Goal: Task Accomplishment & Management: Manage account settings

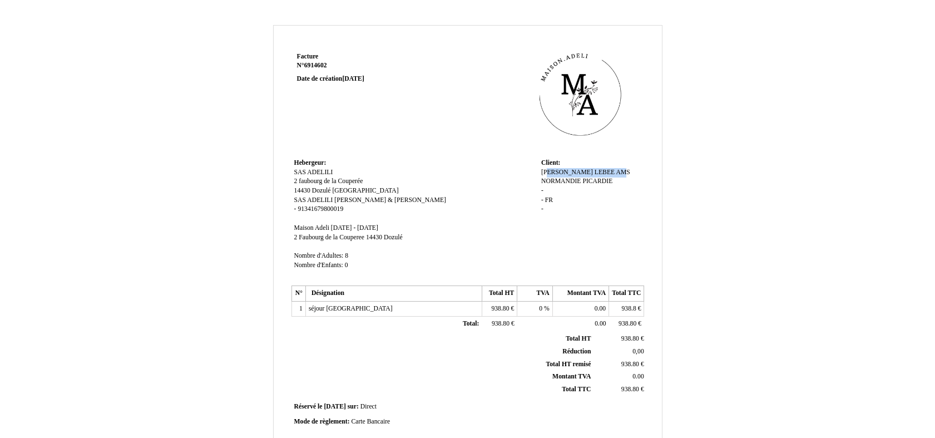
drag, startPoint x: 585, startPoint y: 171, endPoint x: 541, endPoint y: 172, distance: 44.5
click at [541, 172] on div "Mélanie Mélanie LEBEE AMS NORMANDIE PICARDIE LEBEE AMS NORMANDIE PICARDIE - - F…" at bounding box center [591, 196] width 100 height 56
click at [490, 405] on td "Réservé le Réservé le 2025-10-08 2025-10-08 sur: sur: Direct Direct" at bounding box center [468, 407] width 353 height 15
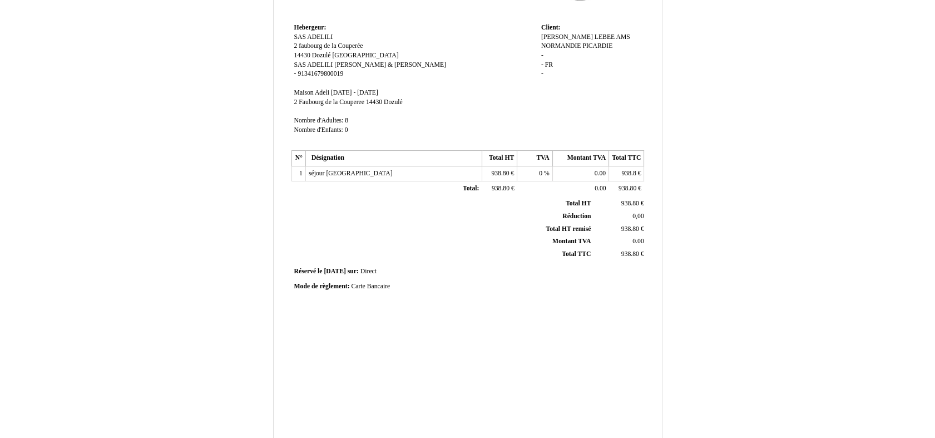
scroll to position [234, 0]
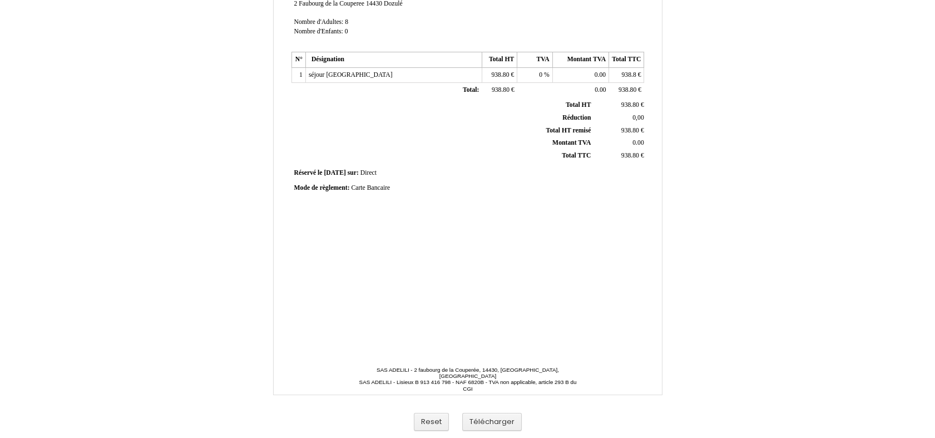
click at [589, 137] on th "Montant TVA Montant TVA" at bounding box center [443, 143] width 300 height 13
click at [628, 124] on td "938.80 938.80 €" at bounding box center [619, 130] width 53 height 13
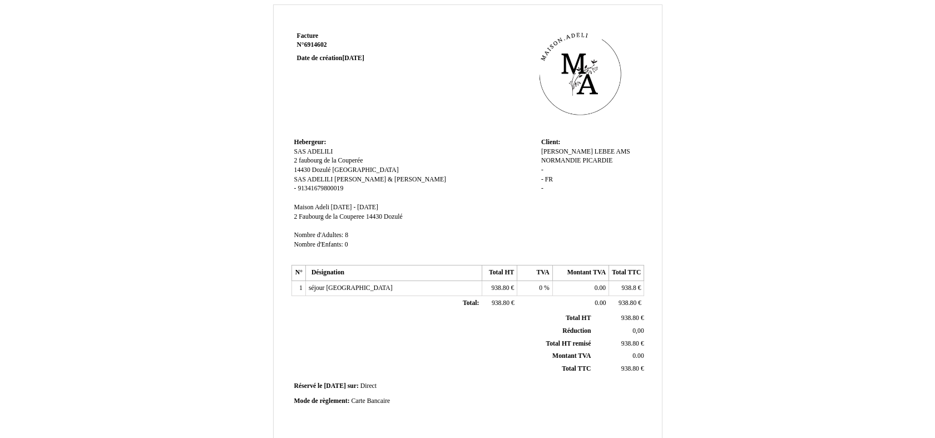
scroll to position [0, 0]
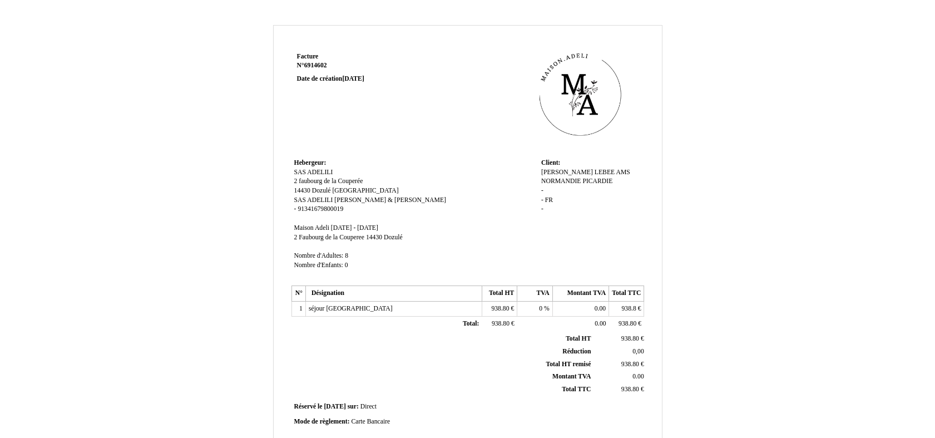
click at [390, 199] on span "Matilde ANDRO & Mathieu INGRAIN" at bounding box center [390, 199] width 112 height 7
click at [565, 172] on span "LEBEE AMS NORMANDIE PICARDIE" at bounding box center [585, 177] width 89 height 17
click at [555, 170] on span "Mélanie" at bounding box center [567, 172] width 52 height 7
drag, startPoint x: 572, startPoint y: 171, endPoint x: 536, endPoint y: 175, distance: 35.8
click at [536, 175] on tr "Hebergeur: Hebergeur: SAS ADELILI SAS ADELILI 2 faubourg de la Couperée 2 faubo…" at bounding box center [468, 220] width 353 height 129
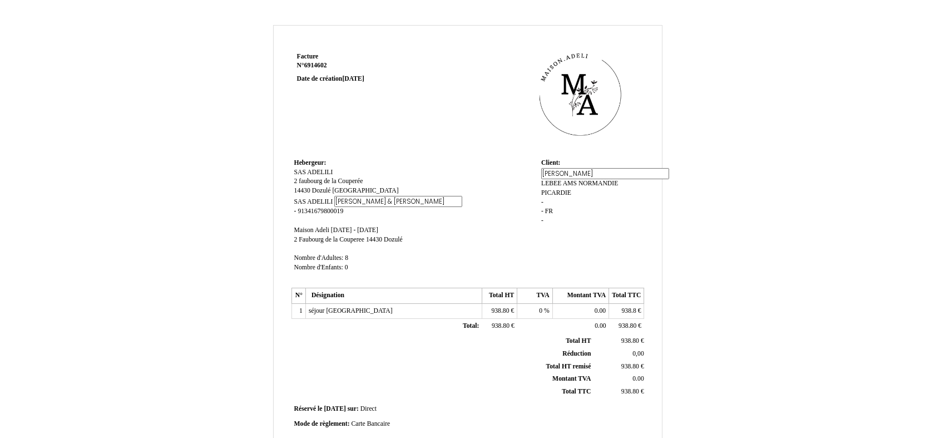
click at [565, 186] on div "Mélanie Mélanie LEBEE AMS NORMANDIE PICARDIE LEBEE AMS NORMANDIE PICARDIE - - F…" at bounding box center [591, 201] width 100 height 67
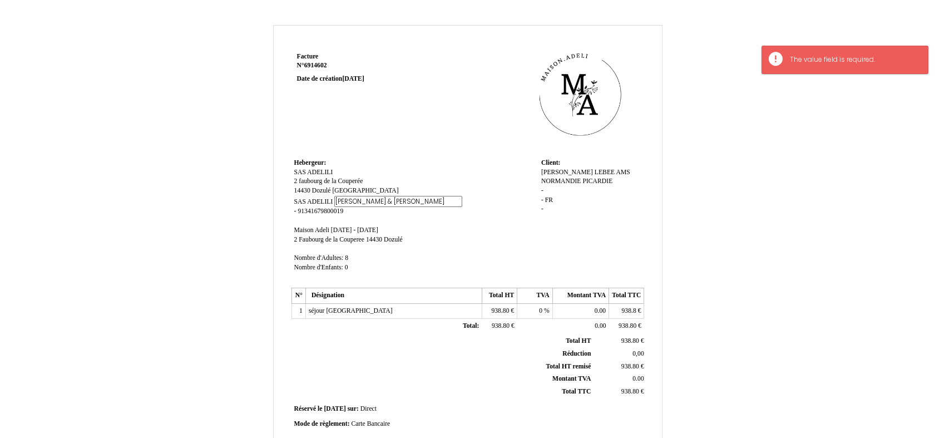
click at [564, 172] on span "LEBEE AMS NORMANDIE PICARDIE" at bounding box center [585, 177] width 89 height 17
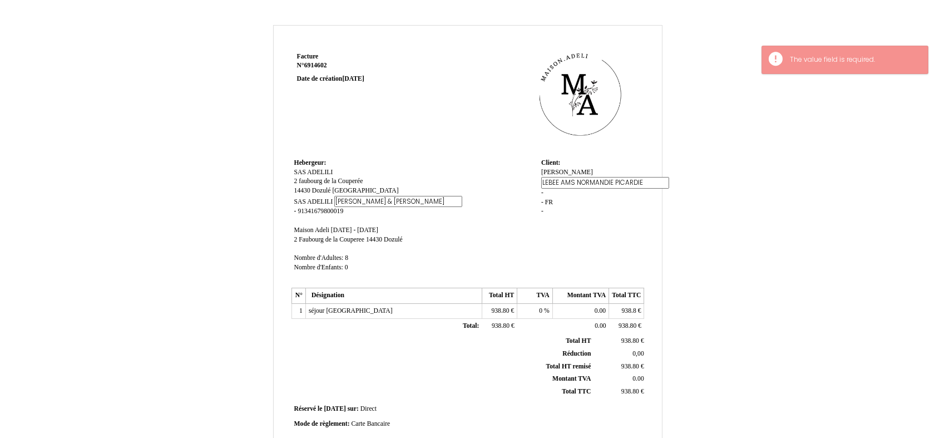
drag, startPoint x: 555, startPoint y: 183, endPoint x: 623, endPoint y: 184, distance: 67.9
click at [623, 184] on div "Mélanie Mélanie LEBEE AMS NORMANDIE PICARDIE LEBEE AMS NORMANDIE PICARDIE - - F…" at bounding box center [591, 197] width 100 height 58
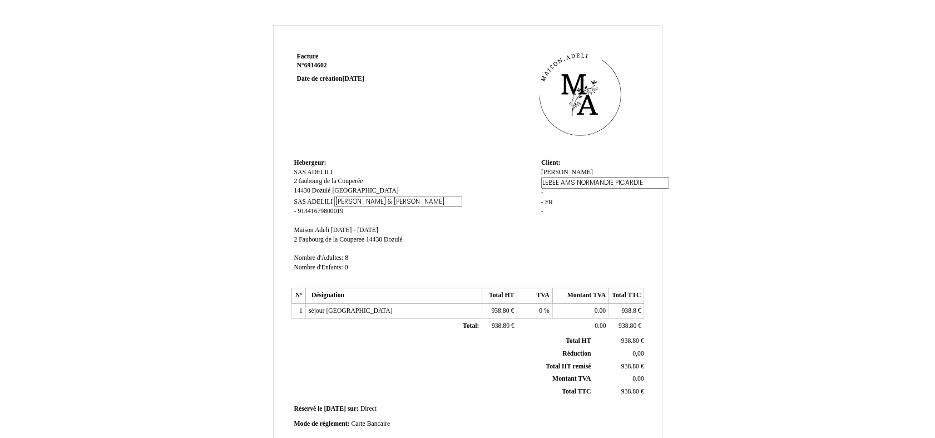
click at [565, 177] on input "LEBEE AMS NORMANDIE PICARDIE" at bounding box center [605, 183] width 128 height 12
click at [556, 175] on span "Mélanie" at bounding box center [567, 172] width 52 height 7
drag, startPoint x: 570, startPoint y: 178, endPoint x: 535, endPoint y: 176, distance: 35.1
click at [535, 176] on tr "Hebergeur: Hebergeur: SAS ADELILI SAS ADELILI 2 faubourg de la Couperée 2 faubo…" at bounding box center [468, 220] width 353 height 129
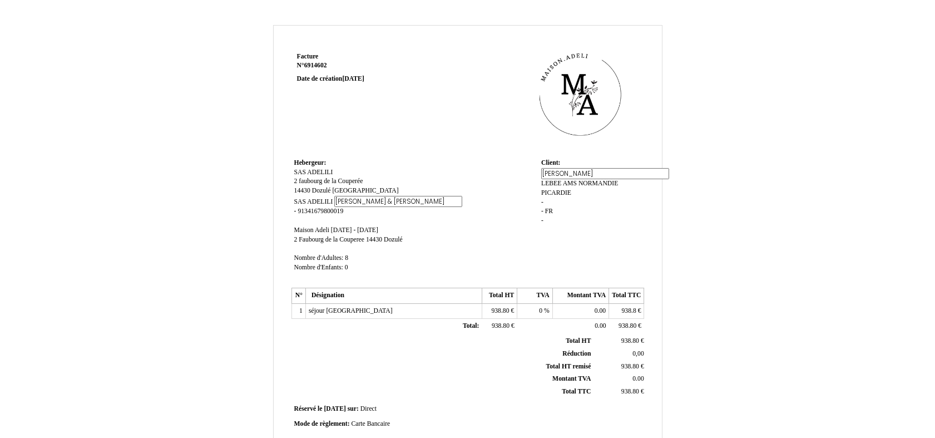
paste input "NORMANDIE PICARDIE"
type input "NORMANDIE PICARDIE"
click at [562, 191] on div "Mélanie Mélanie LEBEE AMS NORMANDIE PICARDIE LEBEE AMS NORMANDIE PICARDIE - - F…" at bounding box center [591, 196] width 100 height 56
click at [567, 178] on span "LEBEE AMS NORMANDIE PICARDIE" at bounding box center [585, 186] width 88 height 17
type input "L"
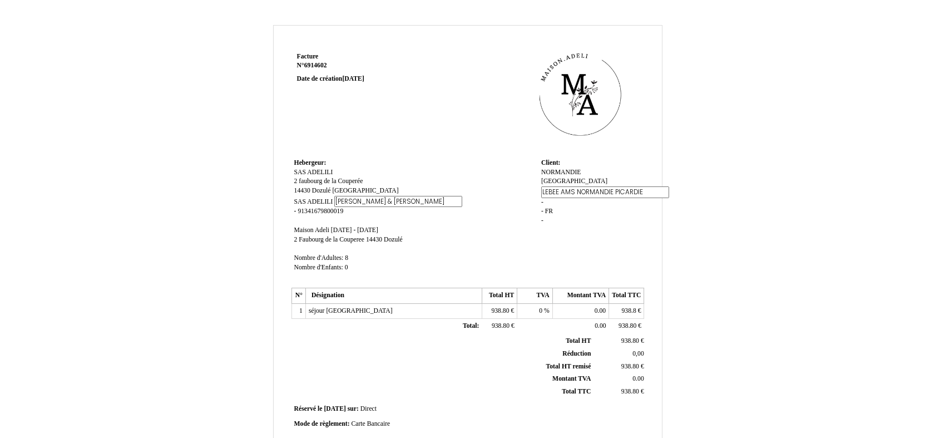
click at [572, 209] on div "NORMANDIE PICARDIE NORMANDIE PICARDIE LEBEE AMS NORMANDIE PICARDIE LEBEE AMS NO…" at bounding box center [591, 201] width 100 height 67
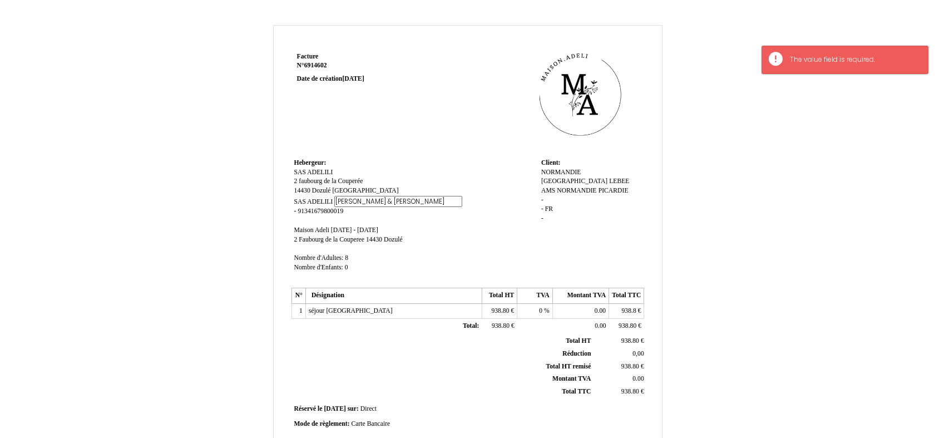
click at [587, 179] on span "LEBEE AMS NORMANDIE PICARDIE" at bounding box center [585, 186] width 88 height 17
drag, startPoint x: 585, startPoint y: 174, endPoint x: 631, endPoint y: 172, distance: 46.2
click at [631, 172] on div "NORMANDIE PICARDIE NORMANDIE PICARDIE LEBEE AMS NORMANDIE PICARDIE LEBEE AMS NO…" at bounding box center [591, 200] width 100 height 65
drag, startPoint x: 631, startPoint y: 172, endPoint x: 601, endPoint y: 170, distance: 30.2
click at [601, 170] on span "NORMANDIE PICARDIE" at bounding box center [574, 177] width 66 height 17
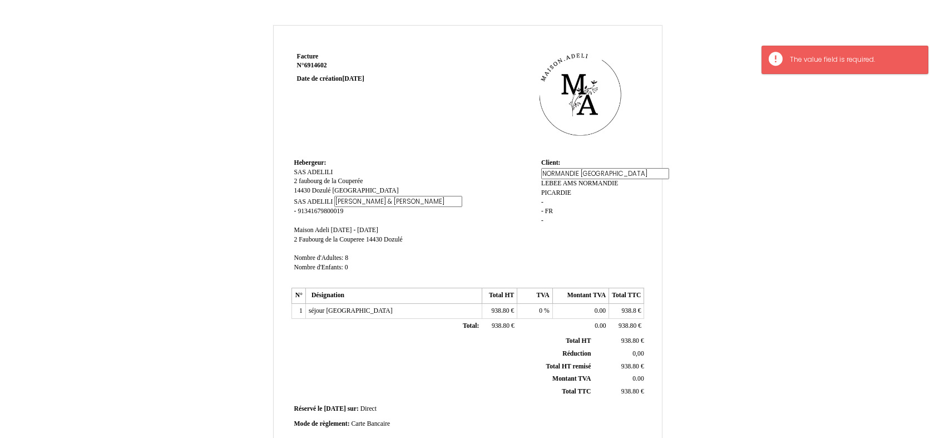
click at [599, 170] on input "NORMANDIE PICARDIE" at bounding box center [605, 174] width 128 height 12
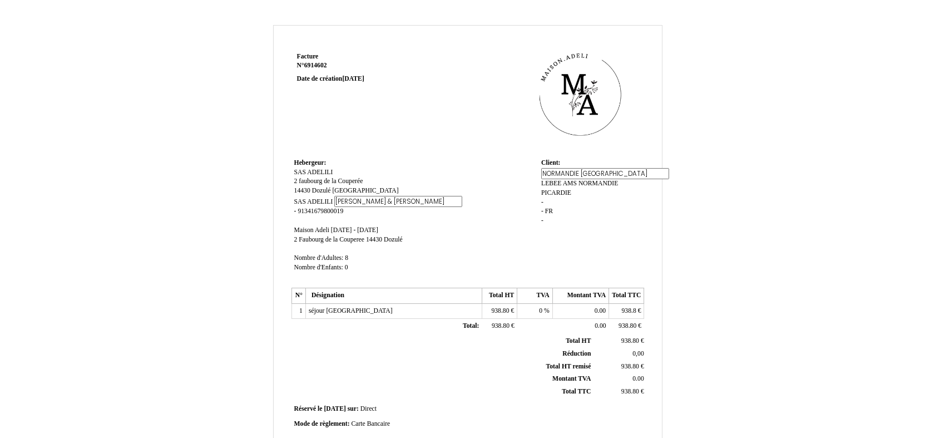
click at [561, 186] on div "NORMANDIE PICARDIE NORMANDIE PICARDIE LEBEE AMS NORMANDIE PICARDIE LEBEE AMS NO…" at bounding box center [591, 201] width 100 height 67
click at [577, 171] on span "NORMANDIE PICARDIE" at bounding box center [574, 177] width 66 height 17
type input "NORMANDIE"
drag, startPoint x: 589, startPoint y: 172, endPoint x: 632, endPoint y: 172, distance: 43.4
click at [632, 172] on div "NORMANDIE PICARDIE NORMANDIE LEBEE AMS NORMANDIE PICARDIE LEBEE AMS NORMANDIE P…" at bounding box center [591, 201] width 100 height 67
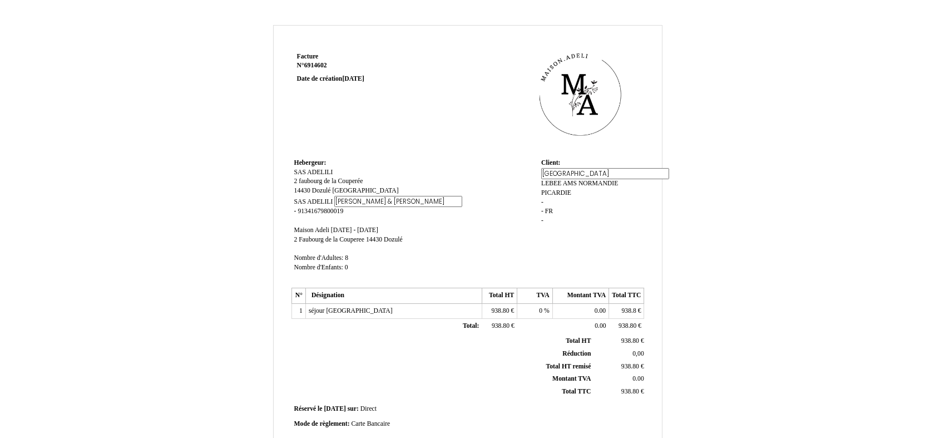
click at [547, 176] on input "NORMANDIE" at bounding box center [605, 174] width 128 height 12
click at [543, 188] on div "NORMANDIE PICARDIE NORMANDIE PICARDIE LEBEE AMS NORMANDIE PICARDIE LEBEE AMS NO…" at bounding box center [591, 201] width 100 height 67
click at [578, 179] on span "LEBEE AMS NORMANDIE PICARDIE" at bounding box center [585, 177] width 88 height 17
drag, startPoint x: 592, startPoint y: 180, endPoint x: 533, endPoint y: 178, distance: 59.0
click at [533, 178] on tr "Hebergeur: Hebergeur: SAS ADELILI SAS ADELILI 2 faubourg de la Couperée 2 faubo…" at bounding box center [468, 220] width 353 height 129
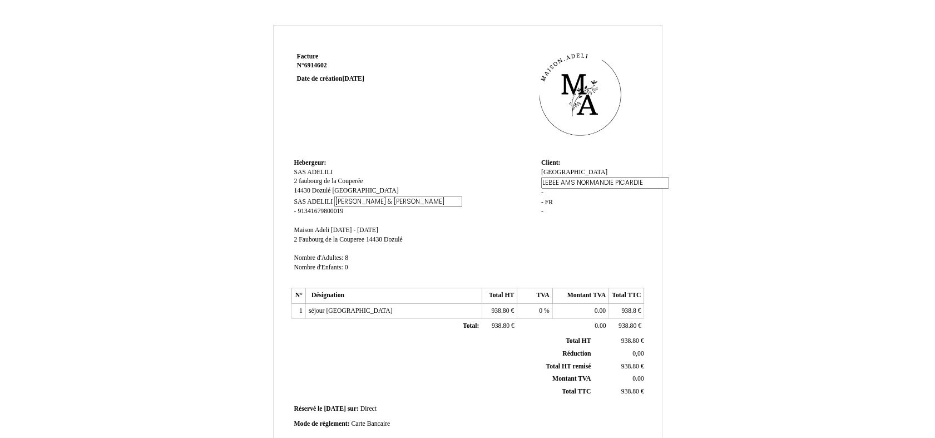
type input "PICARDIE"
drag, startPoint x: 549, startPoint y: 189, endPoint x: 552, endPoint y: 177, distance: 12.0
click at [550, 189] on div "NORMANDIE NORMANDIE LEBEE AMS NORMANDIE PICARDIE LEBEE AMS NORMANDIE PICARDIE -…" at bounding box center [591, 197] width 100 height 58
click at [548, 171] on span "NORMANDIE" at bounding box center [574, 172] width 66 height 7
click at [541, 174] on input "NORMANDIE" at bounding box center [605, 174] width 128 height 12
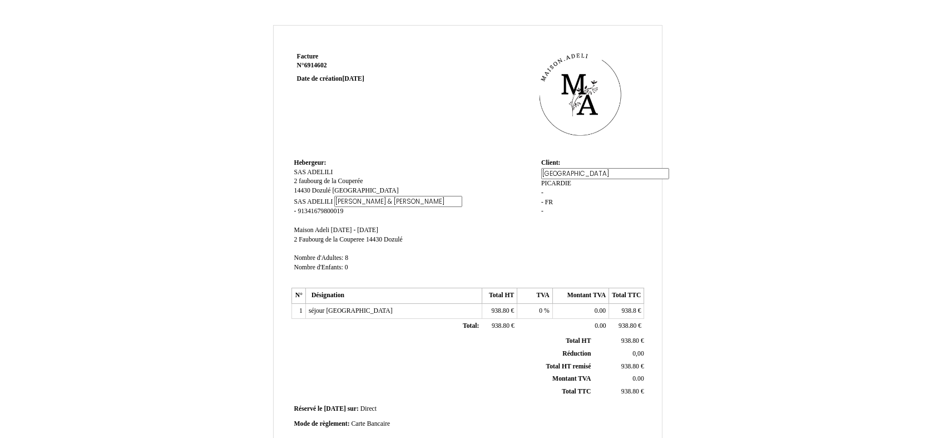
click at [548, 172] on input "NORMANDIE" at bounding box center [605, 174] width 128 height 12
click at [559, 169] on input "NORMANDIE" at bounding box center [605, 174] width 128 height 12
click at [564, 190] on div "NORMANDIE NORMANDIE PICARDIE PICARDIE - - FR FR -" at bounding box center [591, 197] width 100 height 58
click at [562, 170] on span "NORMANDIE" at bounding box center [574, 172] width 66 height 7
type input "AMS NORMANDIE"
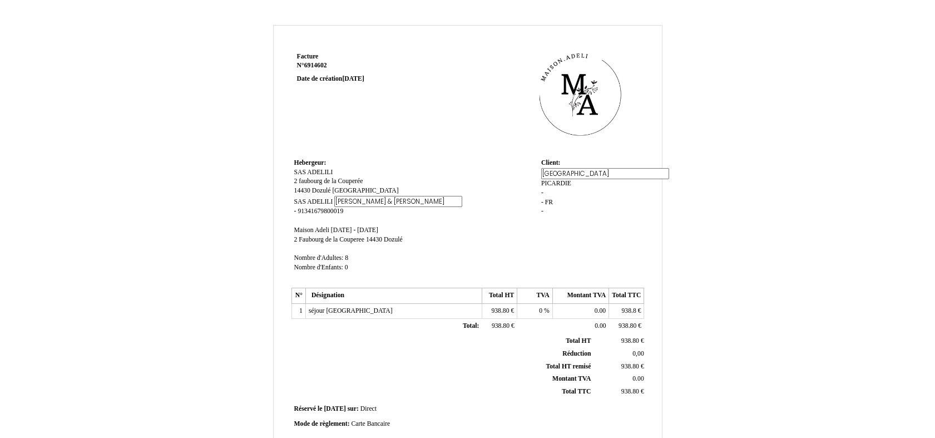
click at [593, 243] on td "Client: Client: NORMANDIE NORMANDIE PICARDIE PICARDIE - - FR FR -" at bounding box center [592, 220] width 106 height 129
click at [398, 238] on span "Dozulé" at bounding box center [393, 239] width 19 height 7
click at [323, 313] on span "séjour Maison Adeli" at bounding box center [351, 312] width 84 height 7
click at [329, 312] on input "séjour Maison Adeli" at bounding box center [373, 313] width 128 height 12
type input "séjour gîte Maison Adeli"
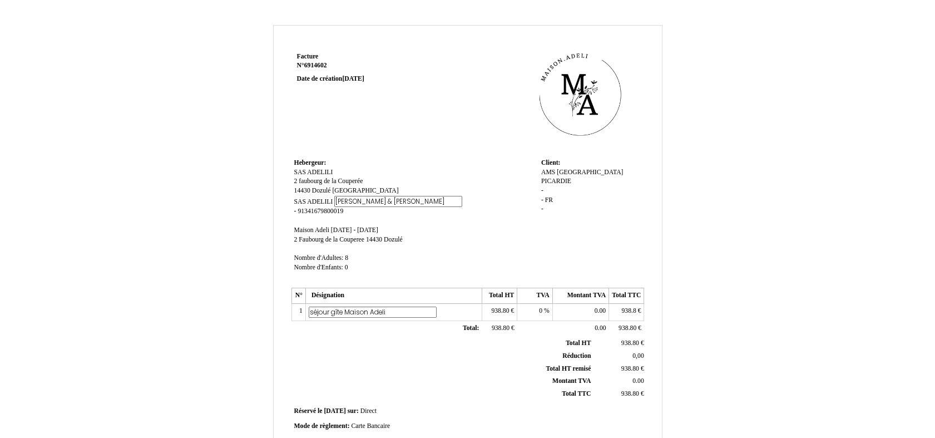
click at [374, 337] on th "Total HT Total HT" at bounding box center [443, 343] width 300 height 12
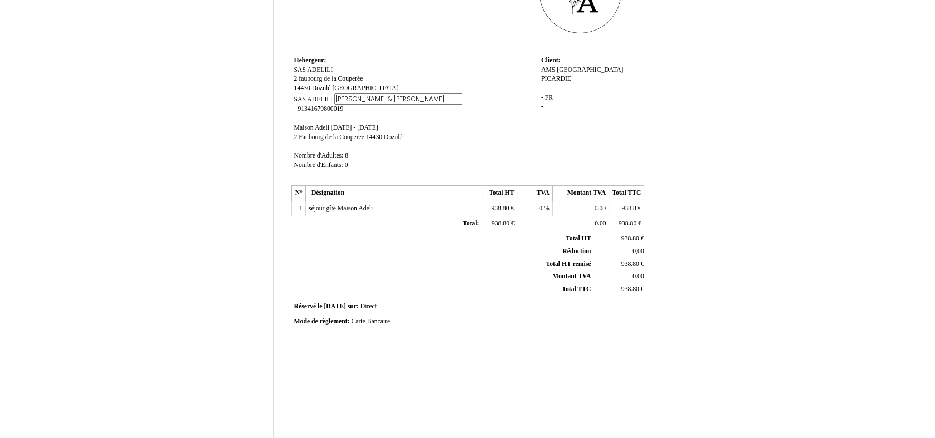
scroll to position [206, 0]
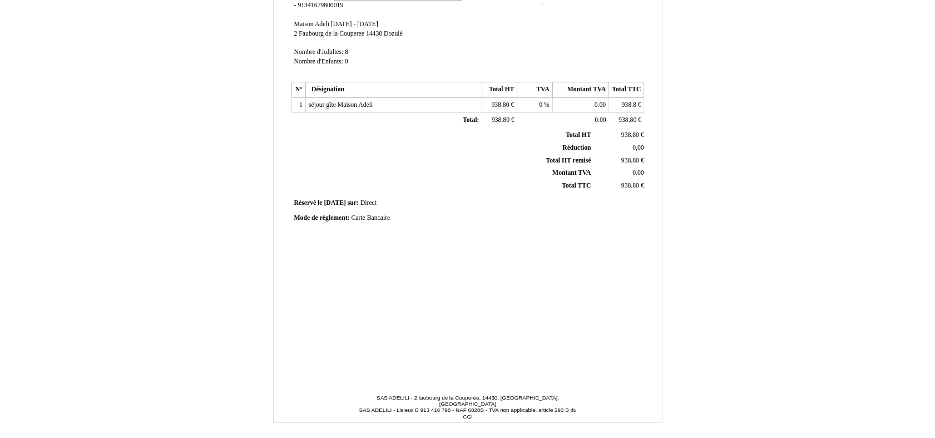
click at [360, 218] on span "Carte Bancaire" at bounding box center [370, 217] width 39 height 7
click at [0, 0] on input "Carte Bancaire" at bounding box center [0, 0] width 0 height 0
drag, startPoint x: 406, startPoint y: 215, endPoint x: 344, endPoint y: 223, distance: 62.8
click at [344, 223] on div "Mode de règlement: Mode de règlement: Carte Bancaire Carte Bancaire" at bounding box center [468, 220] width 348 height 12
type input "virement"
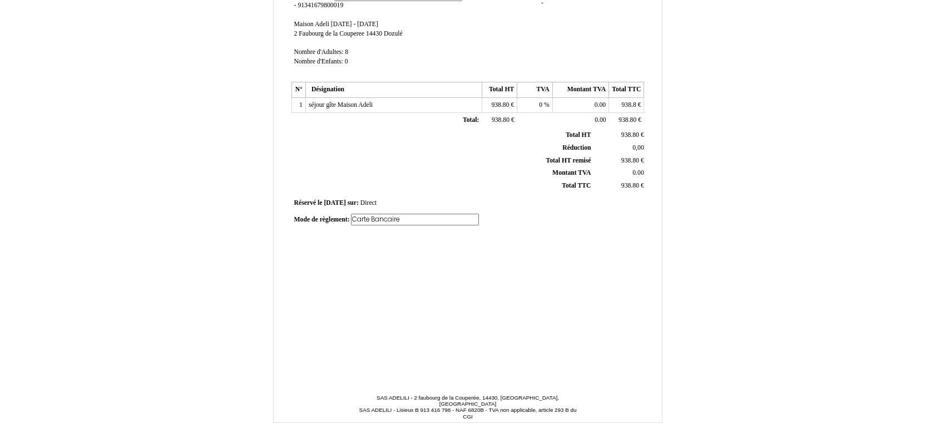
click at [371, 273] on div "Facture Facture N° 6914602 6914602 Date de création 08 October 2025 Hebergeur: …" at bounding box center [467, 107] width 357 height 526
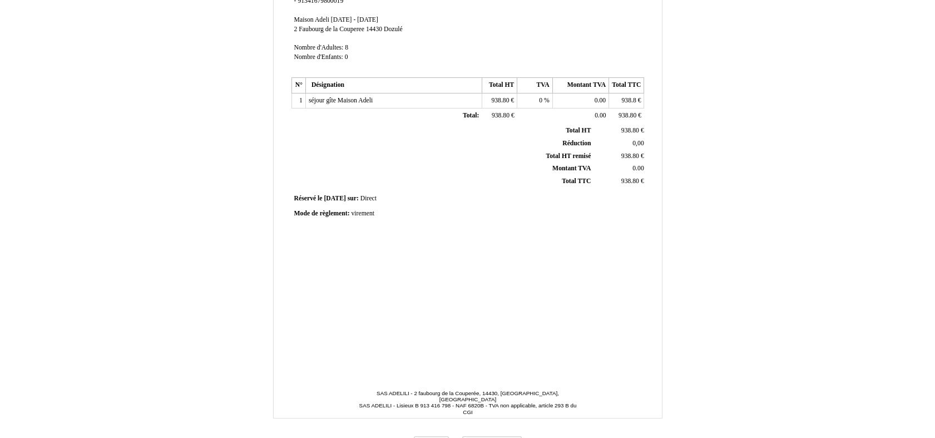
scroll to position [234, 0]
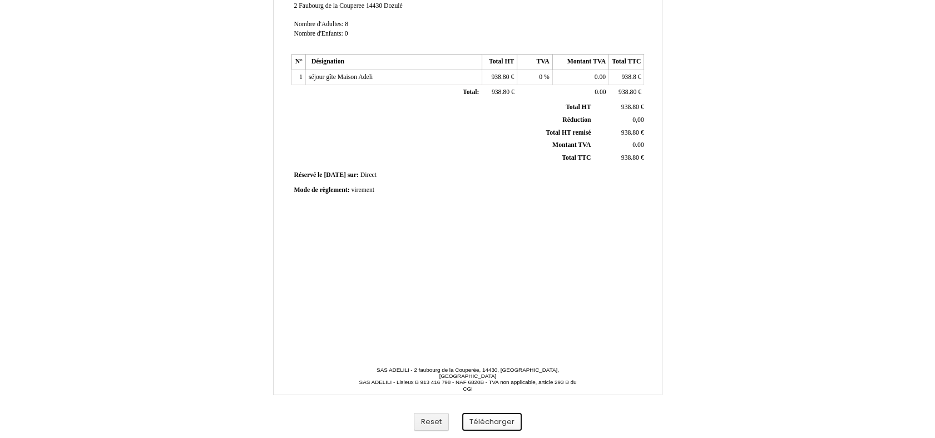
click at [494, 428] on button "Télécharger" at bounding box center [492, 422] width 60 height 18
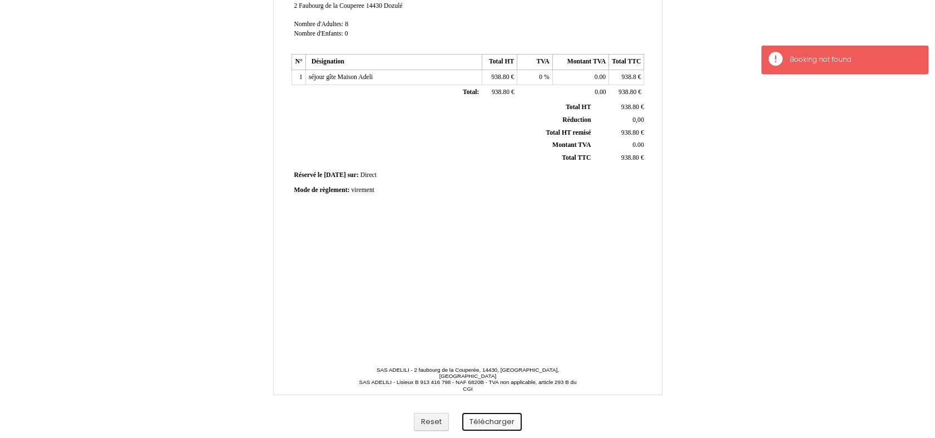
click at [491, 421] on button "Télécharger" at bounding box center [492, 422] width 60 height 18
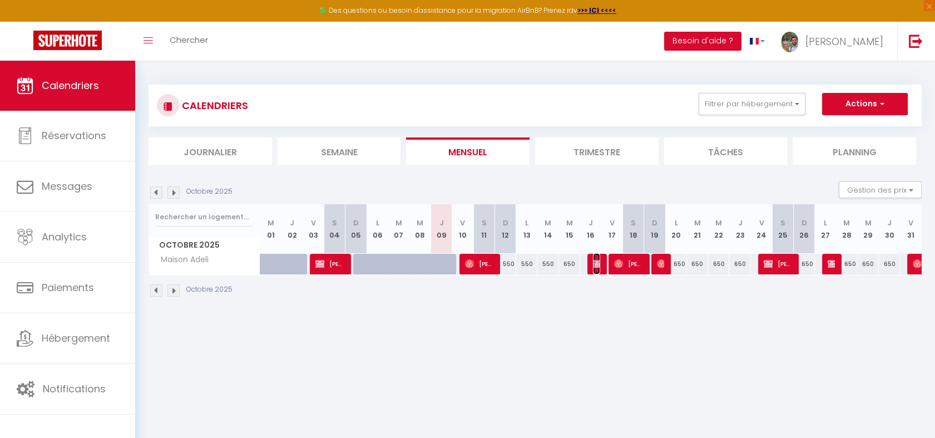
click at [597, 268] on span "[PERSON_NAME]" at bounding box center [596, 263] width 7 height 21
select select "KO"
select select "0"
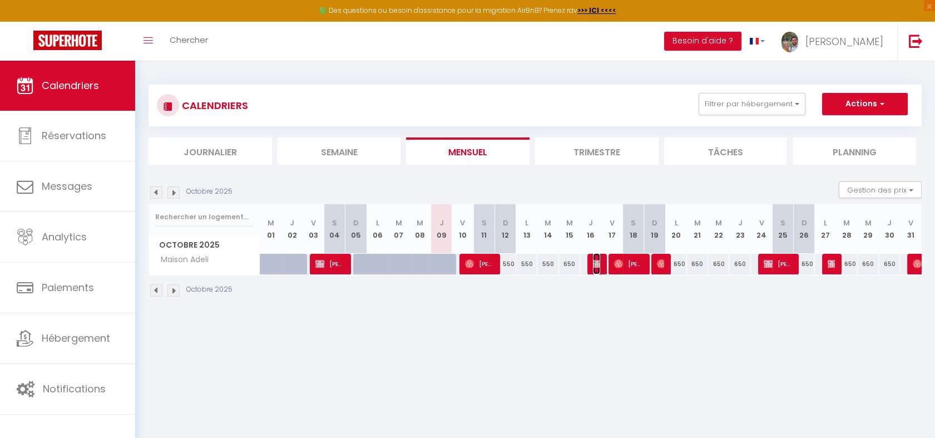
select select "1"
select select
select select "23881"
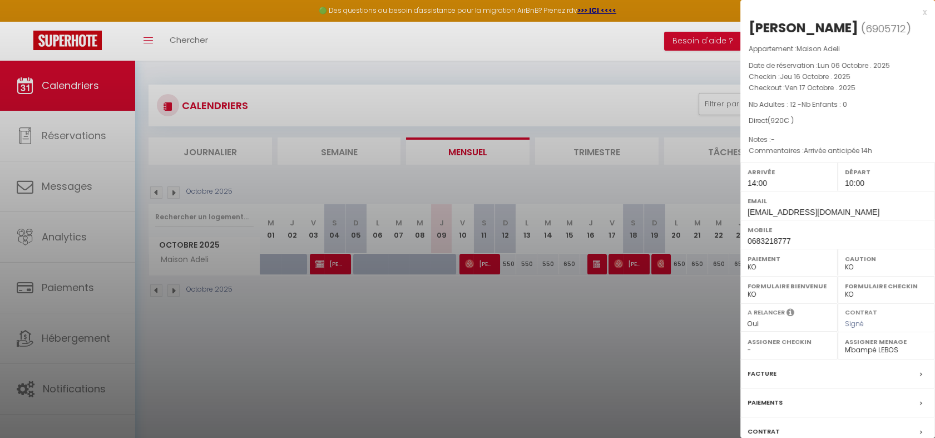
drag, startPoint x: 915, startPoint y: 12, endPoint x: 598, endPoint y: 96, distance: 328.7
click at [914, 12] on div "x" at bounding box center [834, 12] width 186 height 13
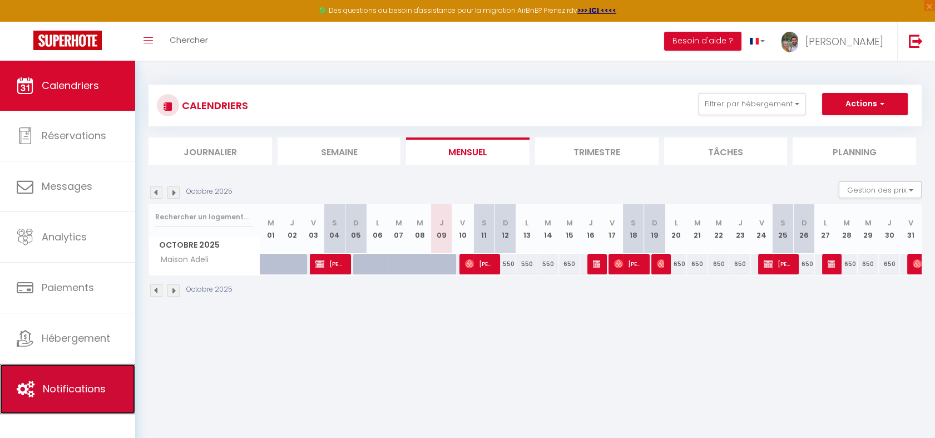
click at [34, 391] on link "Notifications" at bounding box center [67, 389] width 135 height 50
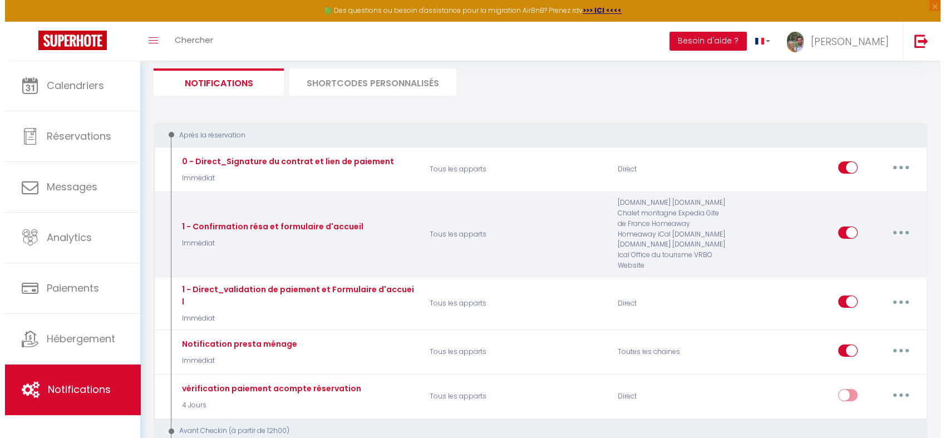
scroll to position [102, 0]
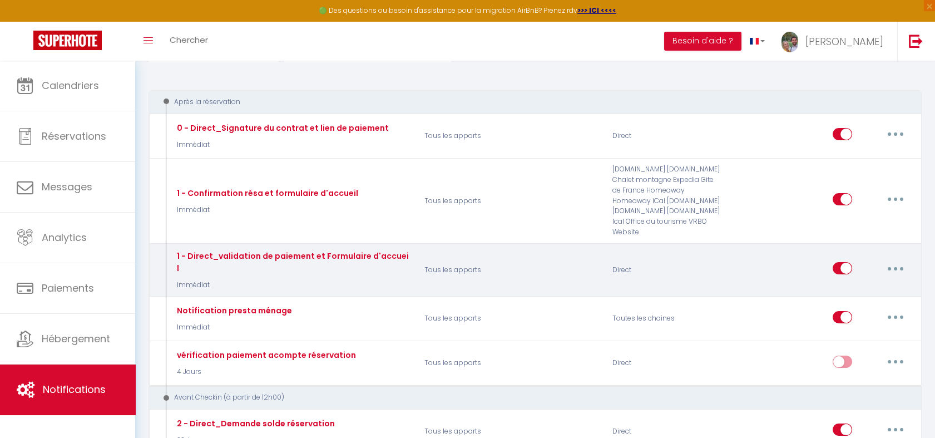
click at [898, 259] on button "button" at bounding box center [895, 268] width 31 height 18
click at [846, 285] on link "Editer" at bounding box center [867, 293] width 82 height 19
type input "1 - Direct_validation de paiement et Formulaire d'accueil"
select select "Immédiat"
select select "if_booking_is_paid"
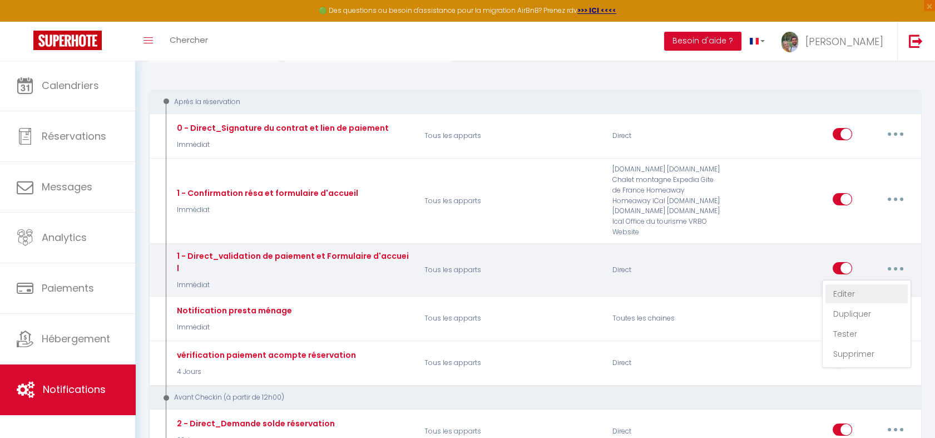
checkbox input "true"
checkbox input "false"
radio input "true"
type input "[RENTAL:NAME] - Formulaire d'accueil - réservation du [BOOKING:CHECKING]"
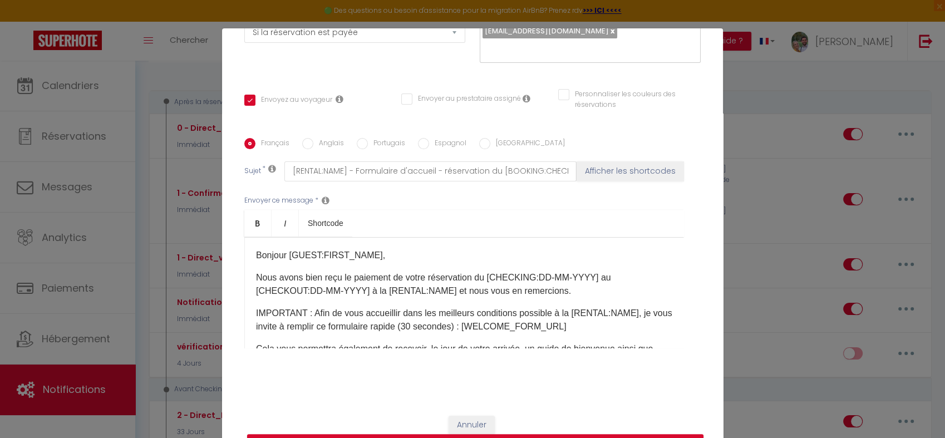
scroll to position [0, 0]
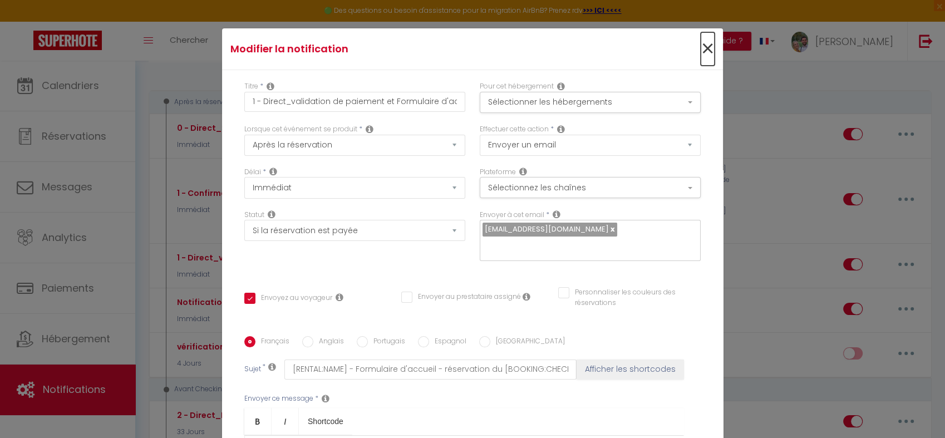
drag, startPoint x: 697, startPoint y: 47, endPoint x: 528, endPoint y: 13, distance: 173.2
click at [701, 47] on span "×" at bounding box center [708, 48] width 14 height 33
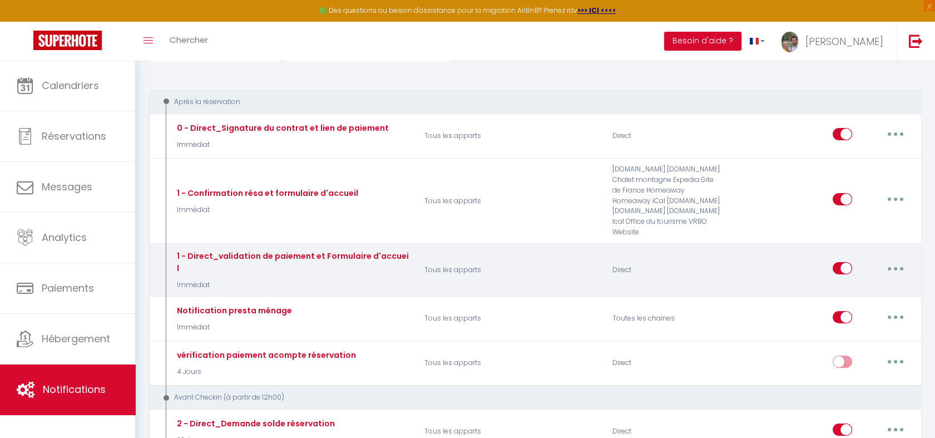
click at [890, 259] on button "button" at bounding box center [895, 268] width 31 height 18
click at [848, 284] on link "Editer" at bounding box center [867, 293] width 82 height 19
checkbox input "true"
checkbox input "false"
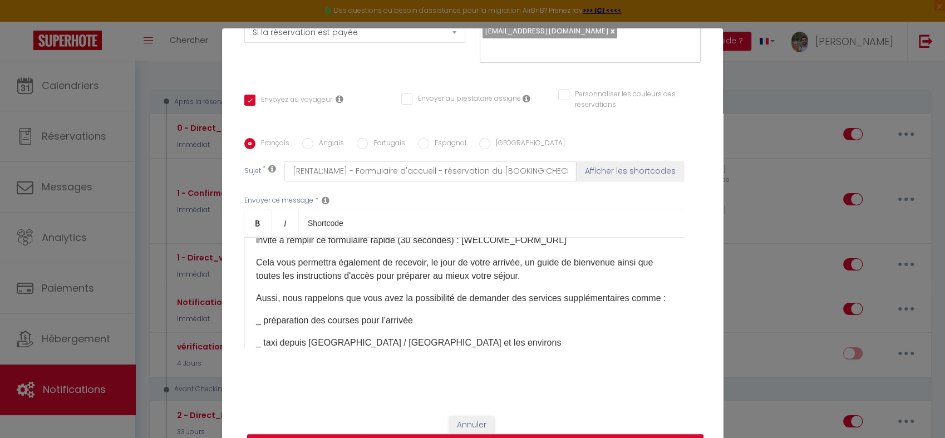
scroll to position [102, 0]
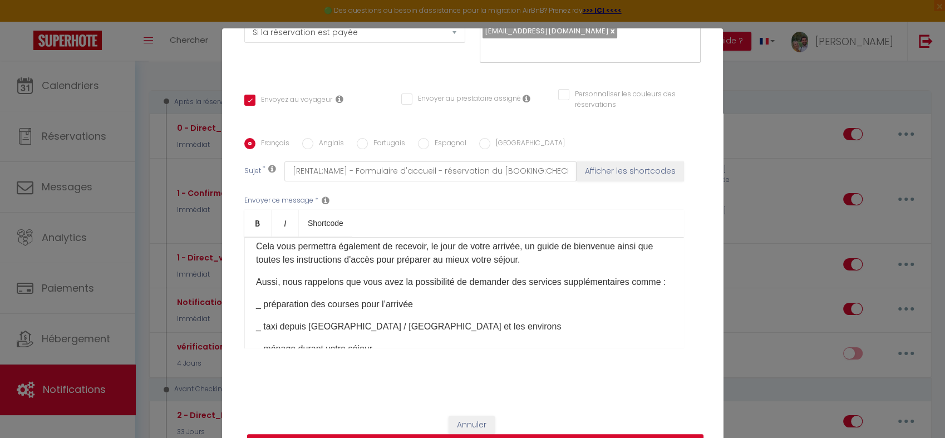
click at [278, 304] on div "Bonjour [GUEST:FIRST_NAME]​​, Nous avons bien reçu le paiement de votre réserva…" at bounding box center [464, 292] width 440 height 111
click at [265, 304] on div "Bonjour [GUEST:FIRST_NAME]​​, Nous avons bien reçu le paiement de votre réserva…" at bounding box center [464, 292] width 440 height 111
click at [259, 303] on div "Bonjour [GUEST:FIRST_NAME]​​, Nous avons bien reçu le paiement de votre réserva…" at bounding box center [464, 292] width 440 height 111
click at [276, 302] on div "Bonjour [GUEST:FIRST_NAME]​​, Nous avons bien reçu le paiement de votre réserva…" at bounding box center [464, 292] width 440 height 111
click at [295, 289] on p "Aussi, nous rappelons que vous avez la possibilité de demander des services sup…" at bounding box center [464, 281] width 416 height 13
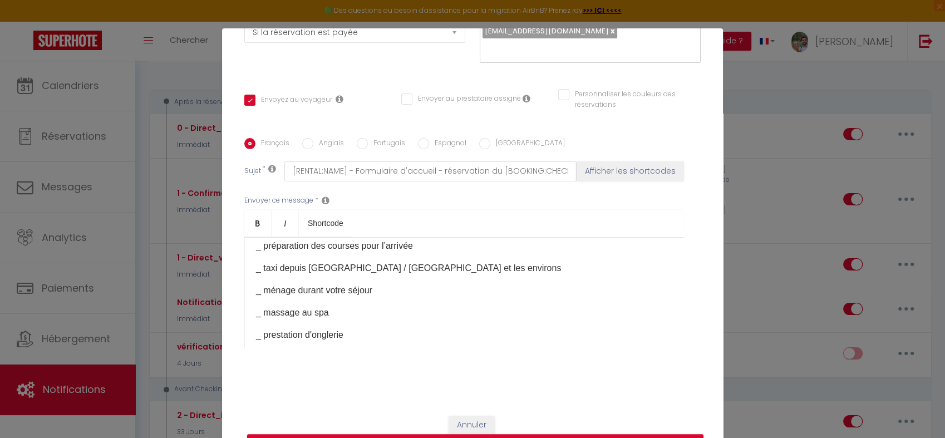
scroll to position [206, 0]
click at [249, 280] on div "Bonjour [GUEST:FIRST_NAME]​​, Nous avons bien reçu le paiement de votre réserva…" at bounding box center [464, 292] width 440 height 111
click at [256, 297] on p "_ massage au spa" at bounding box center [464, 289] width 416 height 13
click at [256, 319] on p "_ prestation d'onglerie" at bounding box center [464, 311] width 416 height 13
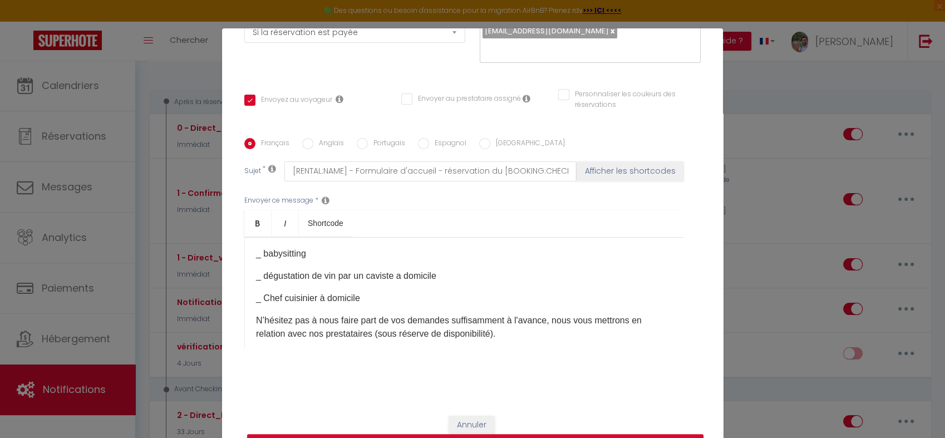
click at [256, 260] on p "_ babysitting" at bounding box center [464, 253] width 416 height 13
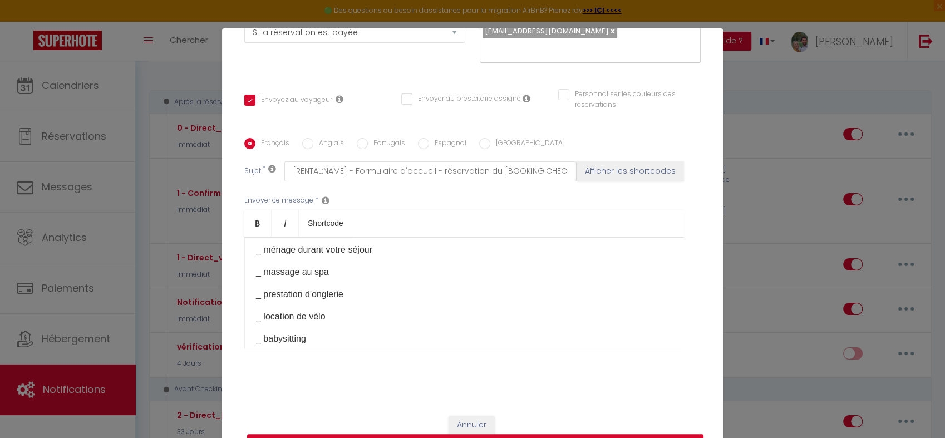
scroll to position [206, 0]
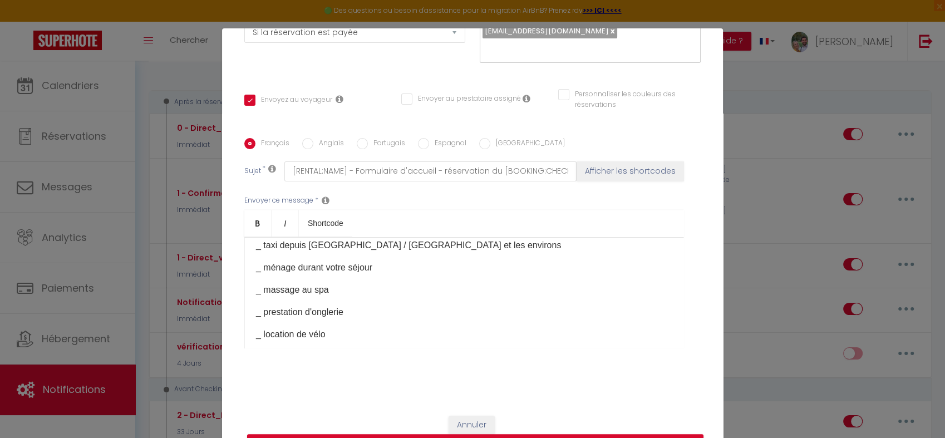
click at [248, 324] on div "Bonjour [GUEST:FIRST_NAME]​​, Nous avons bien reçu le paiement de votre réserva…" at bounding box center [464, 292] width 440 height 111
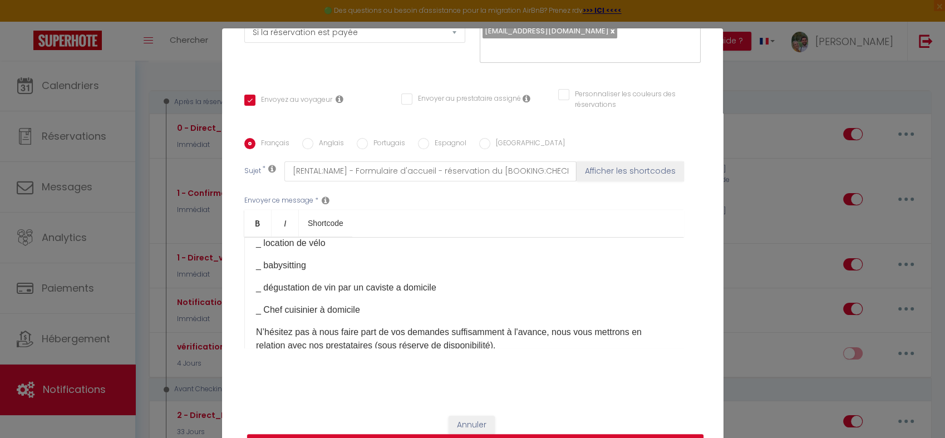
scroll to position [309, 0]
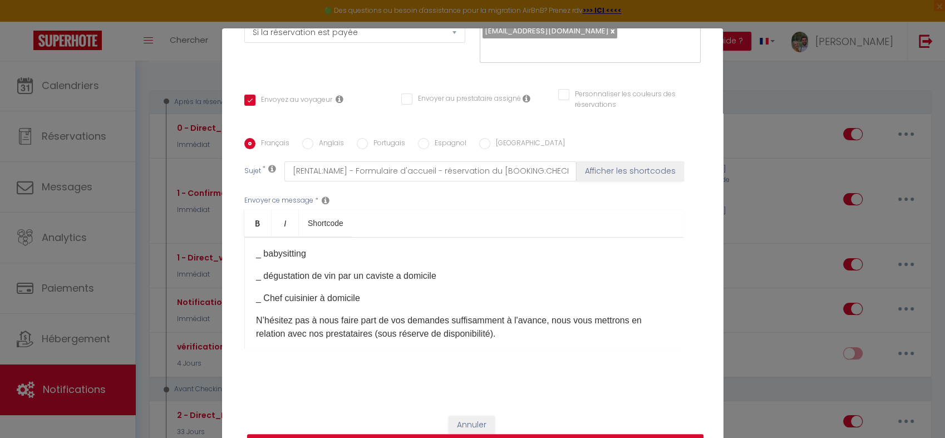
click at [256, 238] on p "_ location de vélo" at bounding box center [464, 231] width 416 height 13
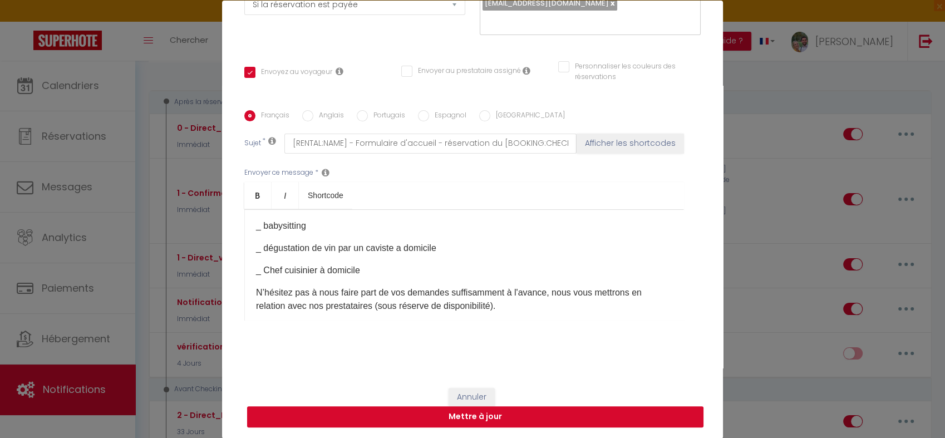
scroll to position [56, 0]
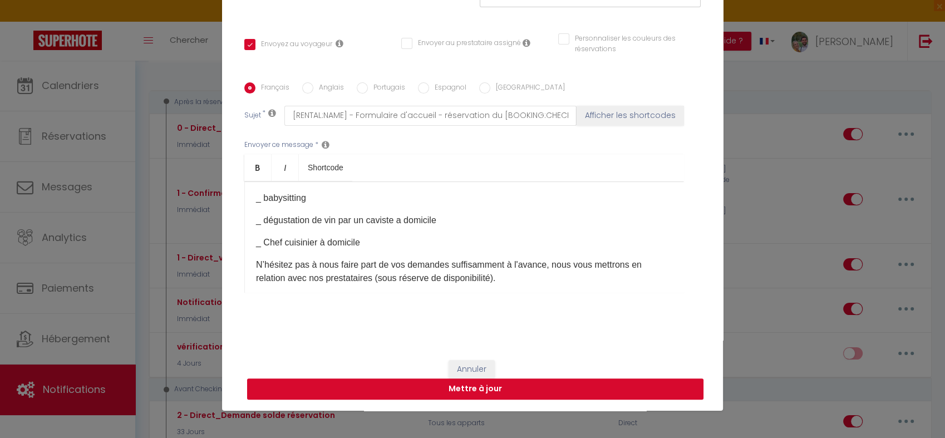
click at [492, 385] on button "Mettre à jour" at bounding box center [475, 388] width 456 height 21
checkbox input "true"
checkbox input "false"
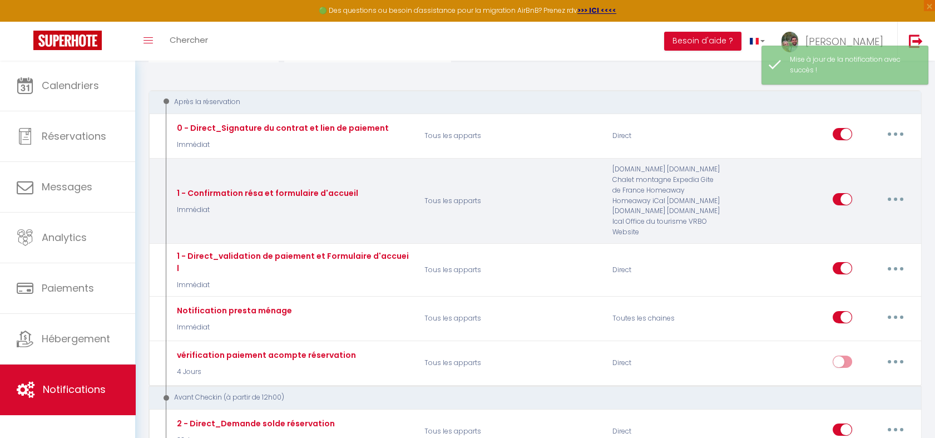
click at [885, 196] on button "button" at bounding box center [895, 199] width 31 height 18
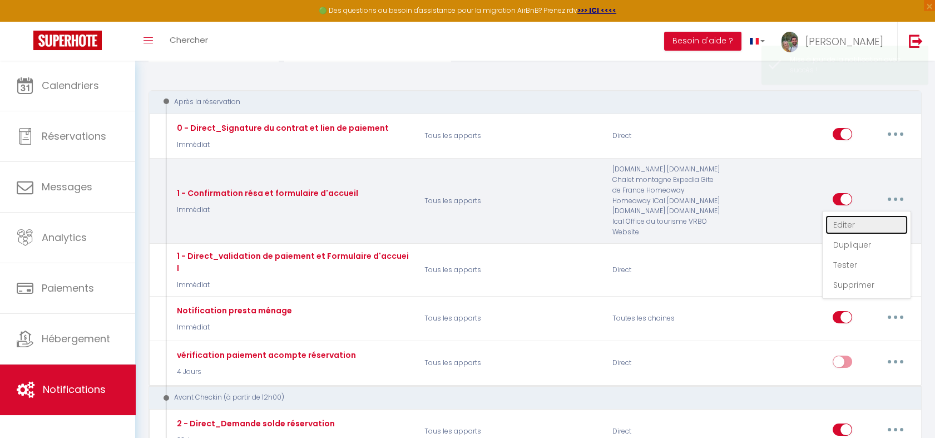
click at [876, 215] on link "Editer" at bounding box center [867, 224] width 82 height 19
type input "1 - Confirmation résa et formulaire d'accueil"
select select "Immédiat"
select select "if_booking_is_paid"
checkbox input "true"
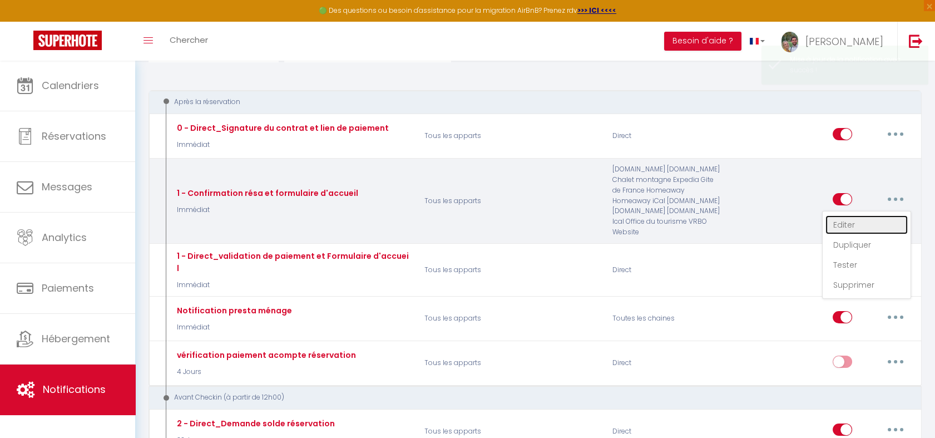
checkbox input "false"
radio input "true"
type input "Formulaire d'accueil - réservation du [BOOKING:CHECKING] - [RENTAL:NAME]"
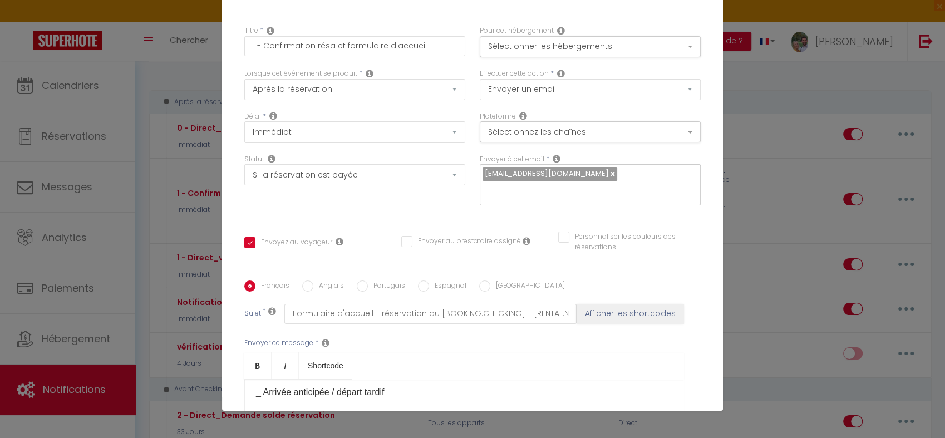
scroll to position [206, 0]
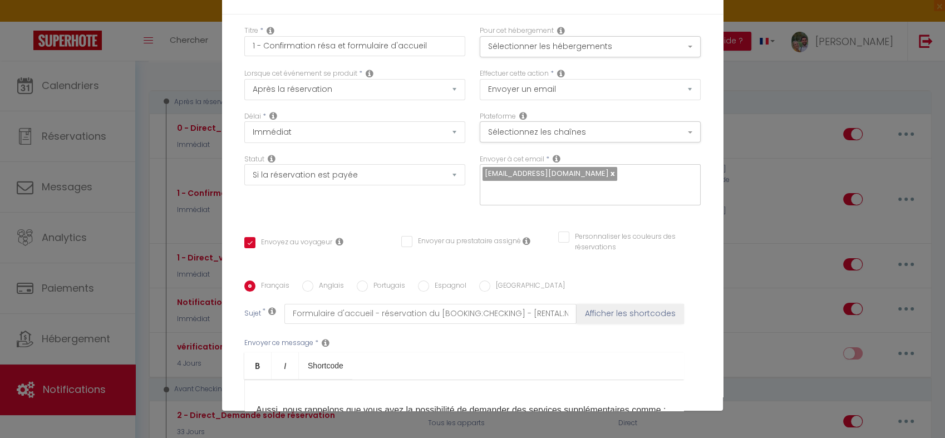
click at [310, 403] on p "Aussi, nous rappelons que vous avez la possibilité de demander des services sup…" at bounding box center [464, 409] width 416 height 13
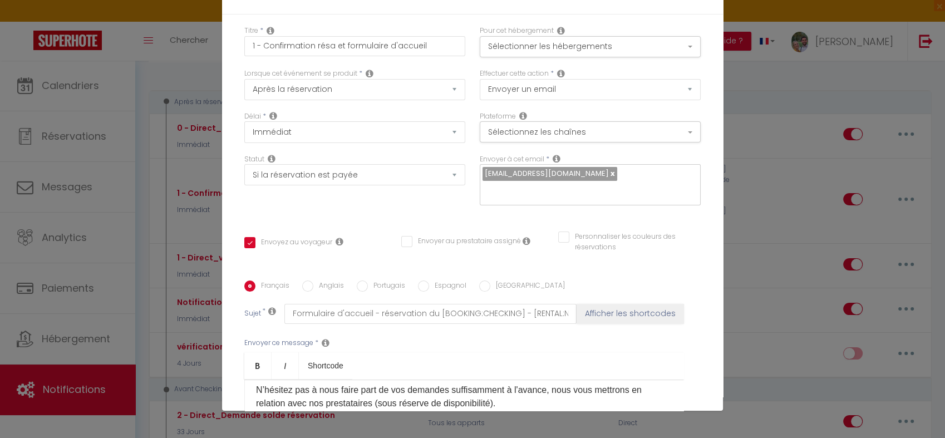
checkbox input "true"
checkbox input "false"
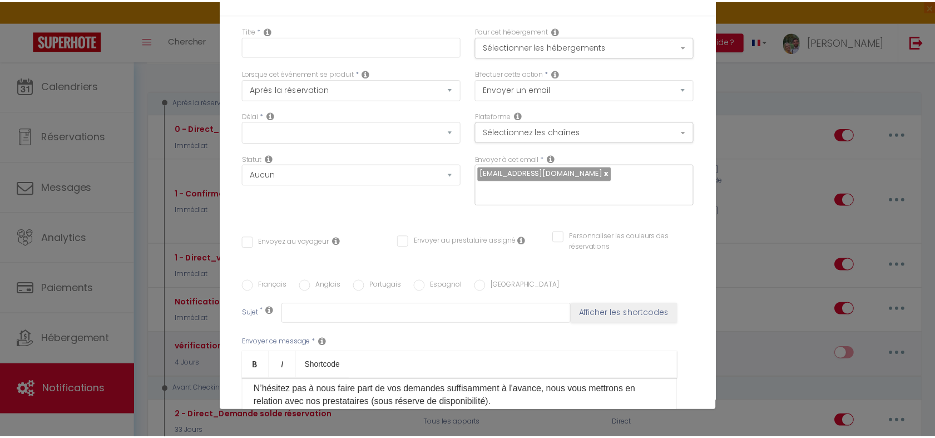
scroll to position [0, 0]
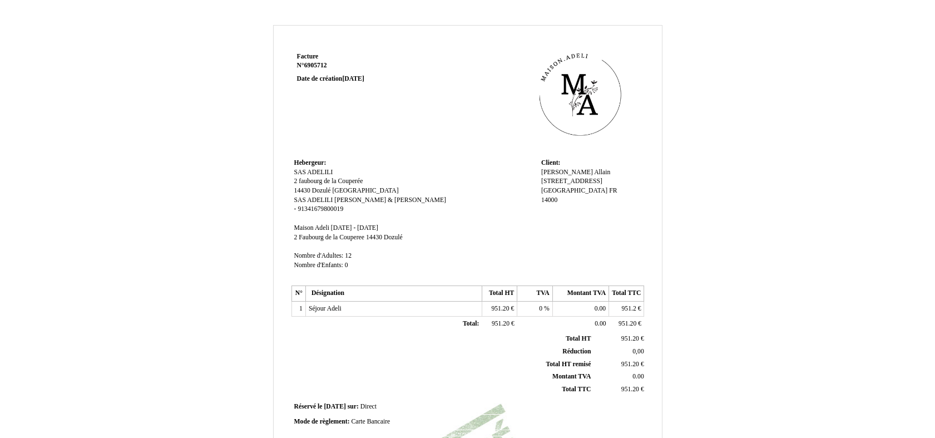
scroll to position [206, 0]
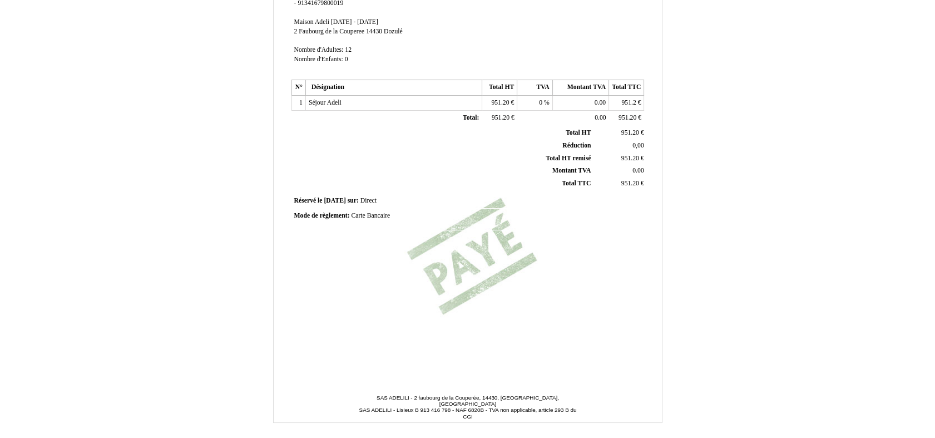
click at [385, 215] on span "Carte Bancaire" at bounding box center [370, 215] width 39 height 7
drag, startPoint x: 408, startPoint y: 213, endPoint x: 325, endPoint y: 229, distance: 85.1
click at [325, 229] on div "Mode de règlement: Mode de règlement: Carte Bancaire Carte Bancaire" at bounding box center [467, 221] width 357 height 24
type input "i"
type input "virement bancaire"
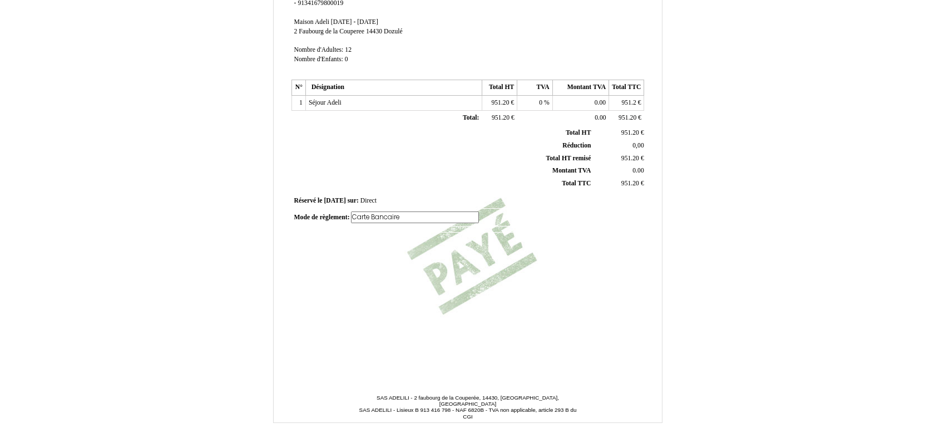
click at [361, 243] on div "Facture Facture N° 6905712 6905712 Date de création 06 October 2025 Hebergeur: …" at bounding box center [467, 107] width 357 height 526
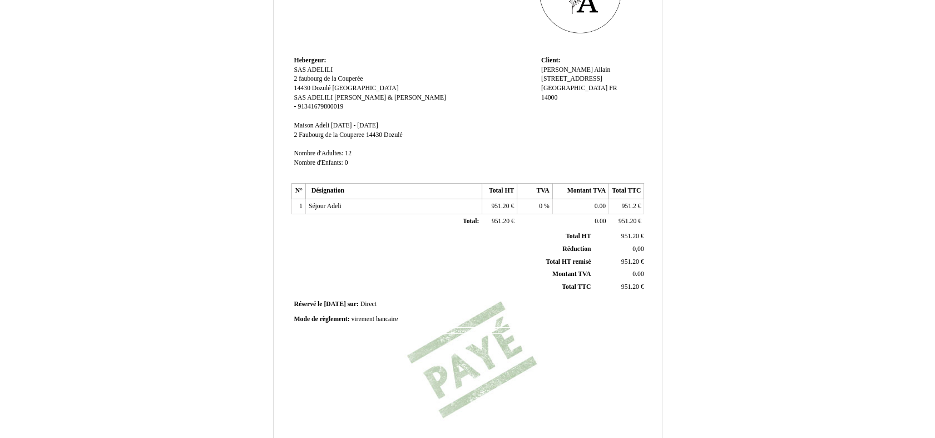
click at [334, 205] on span "Séjour Adeli" at bounding box center [325, 206] width 33 height 7
click at [334, 204] on input "Séjour Adeli" at bounding box center [373, 208] width 128 height 12
click at [332, 205] on input "Séjour Adeli" at bounding box center [373, 208] width 128 height 12
click at [332, 204] on input "Séjour Maison Adeli" at bounding box center [373, 208] width 128 height 12
type input "Séjour Gîte Maison Adeli"
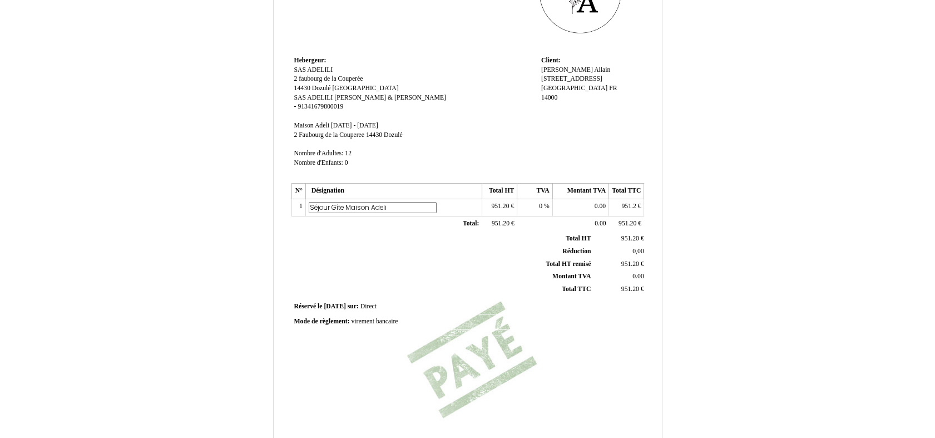
click at [371, 283] on th "Total TTC Total TTC" at bounding box center [443, 289] width 300 height 13
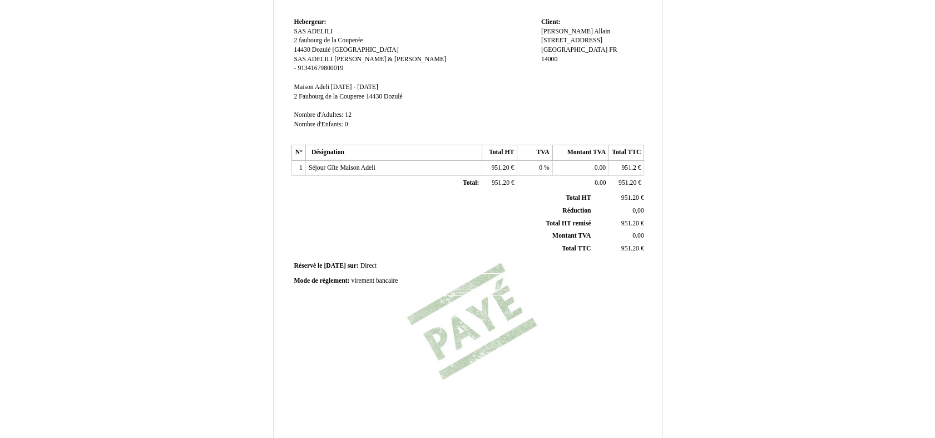
scroll to position [234, 0]
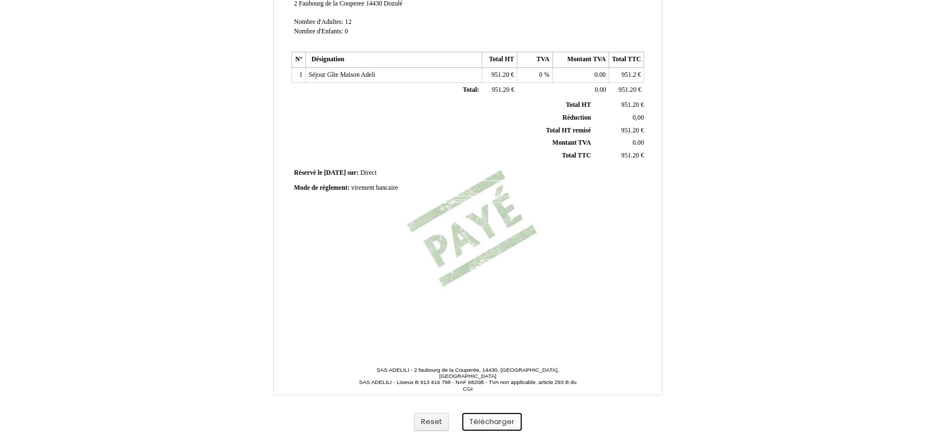
click at [475, 423] on button "Télécharger" at bounding box center [492, 422] width 60 height 18
